Goal: Information Seeking & Learning: Learn about a topic

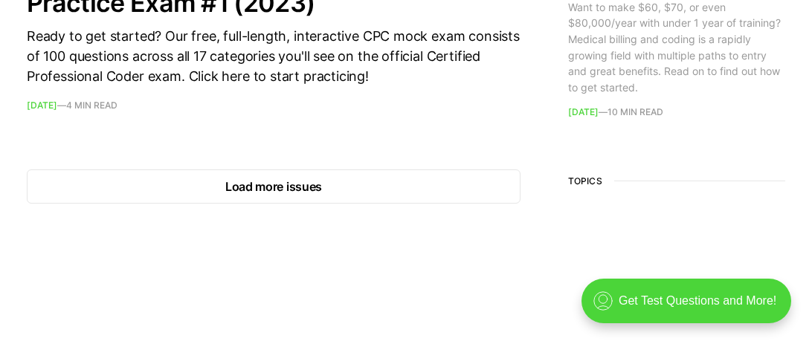
scroll to position [1691, 0]
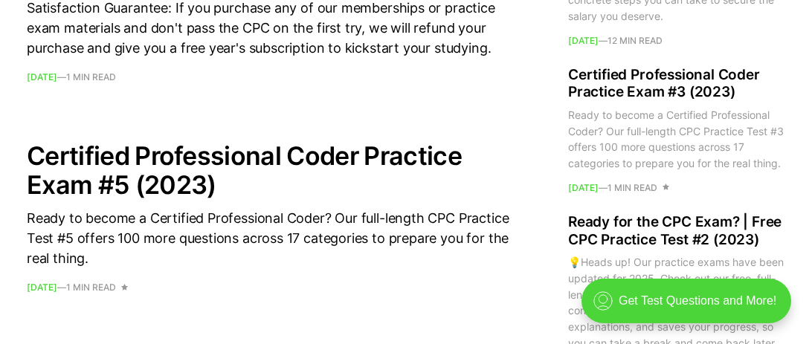
scroll to position [1219, 0]
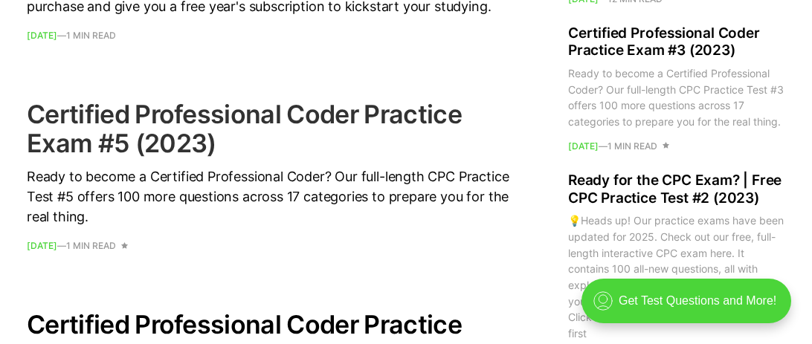
click at [71, 117] on h2 "Certified Professional Coder Practice Exam #5 (2023)" at bounding box center [273, 129] width 493 height 58
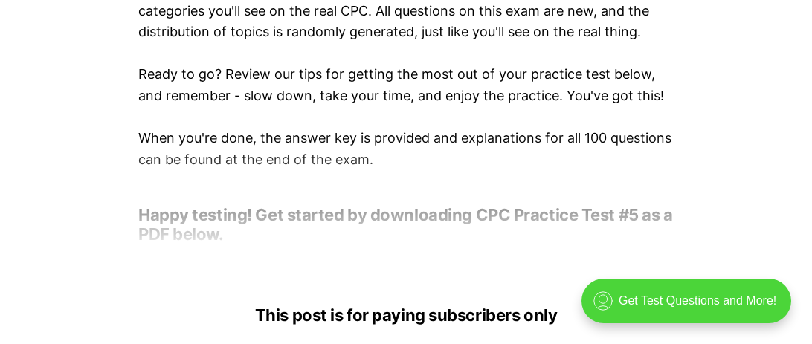
scroll to position [630, 0]
